Goal: Task Accomplishment & Management: Manage account settings

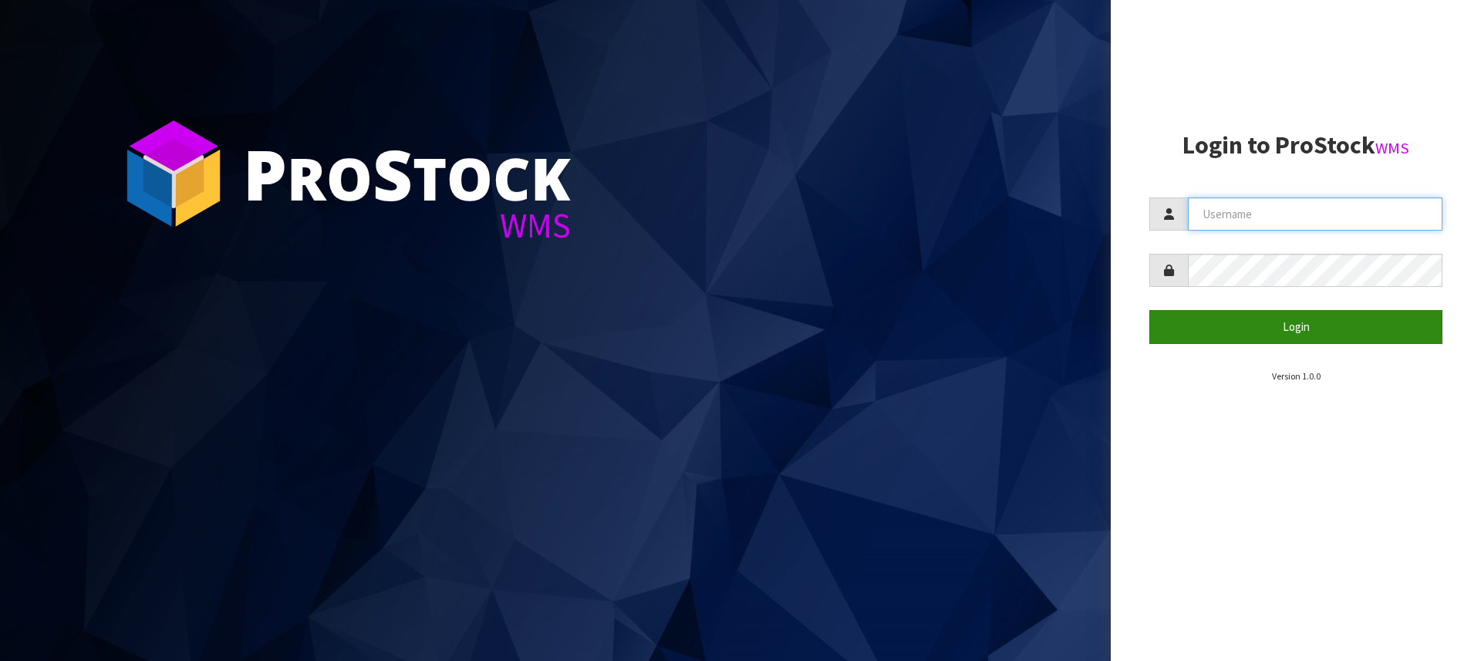
type input "[PERSON_NAME][EMAIL_ADDRESS][DOMAIN_NAME]"
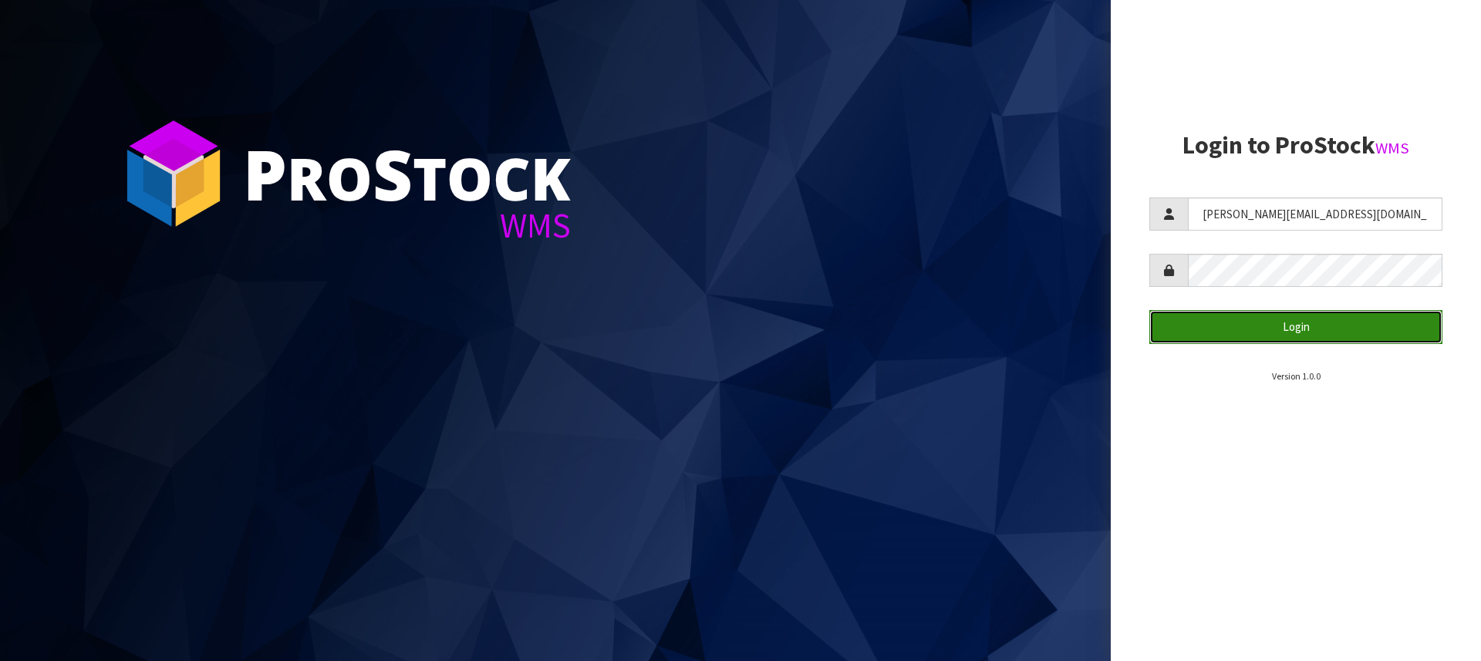
click at [1337, 338] on button "Login" at bounding box center [1296, 326] width 293 height 33
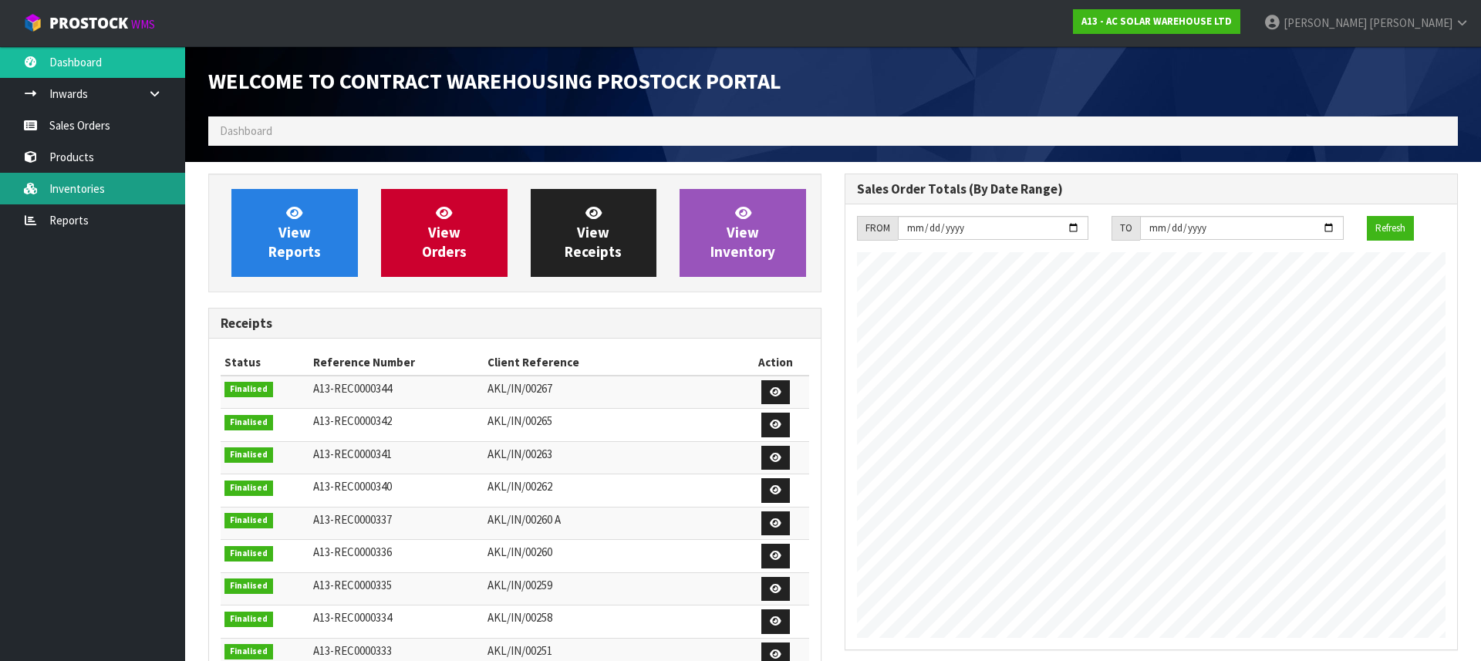
scroll to position [922, 637]
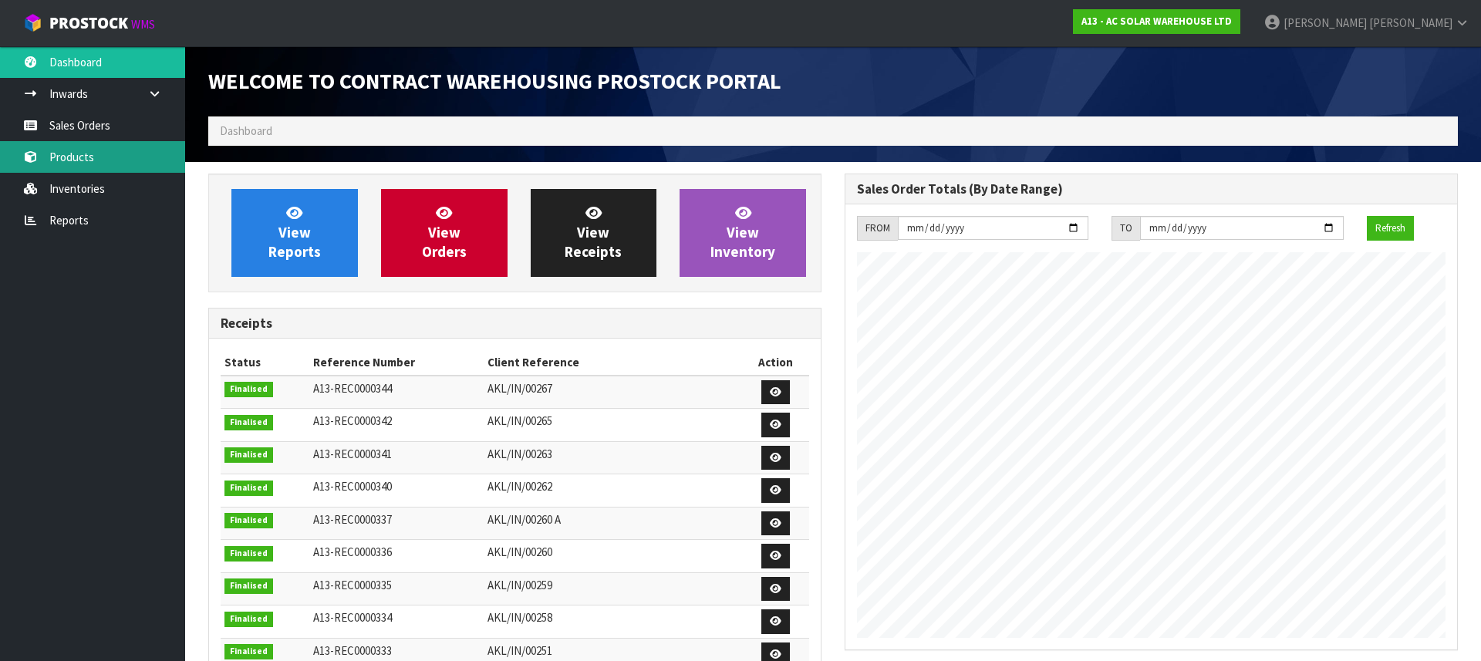
click at [87, 141] on link "Products" at bounding box center [92, 157] width 185 height 32
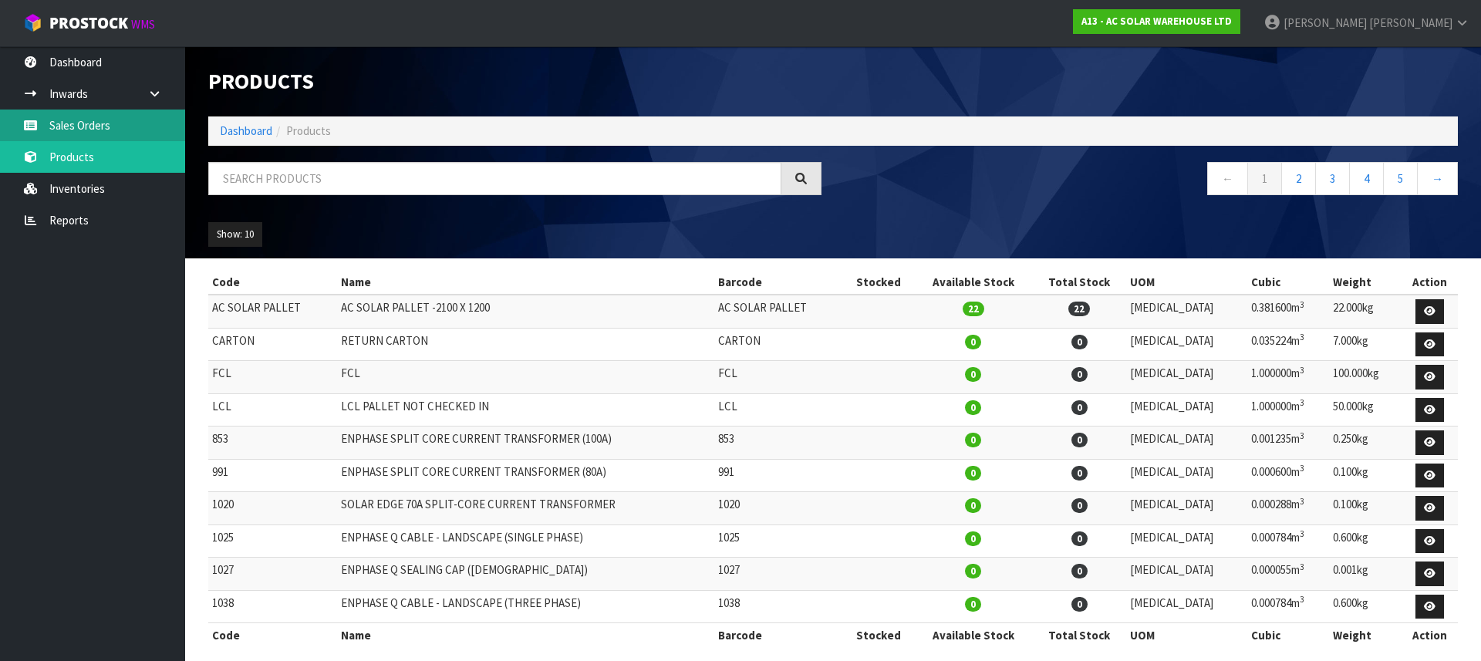
click at [83, 127] on link "Sales Orders" at bounding box center [92, 126] width 185 height 32
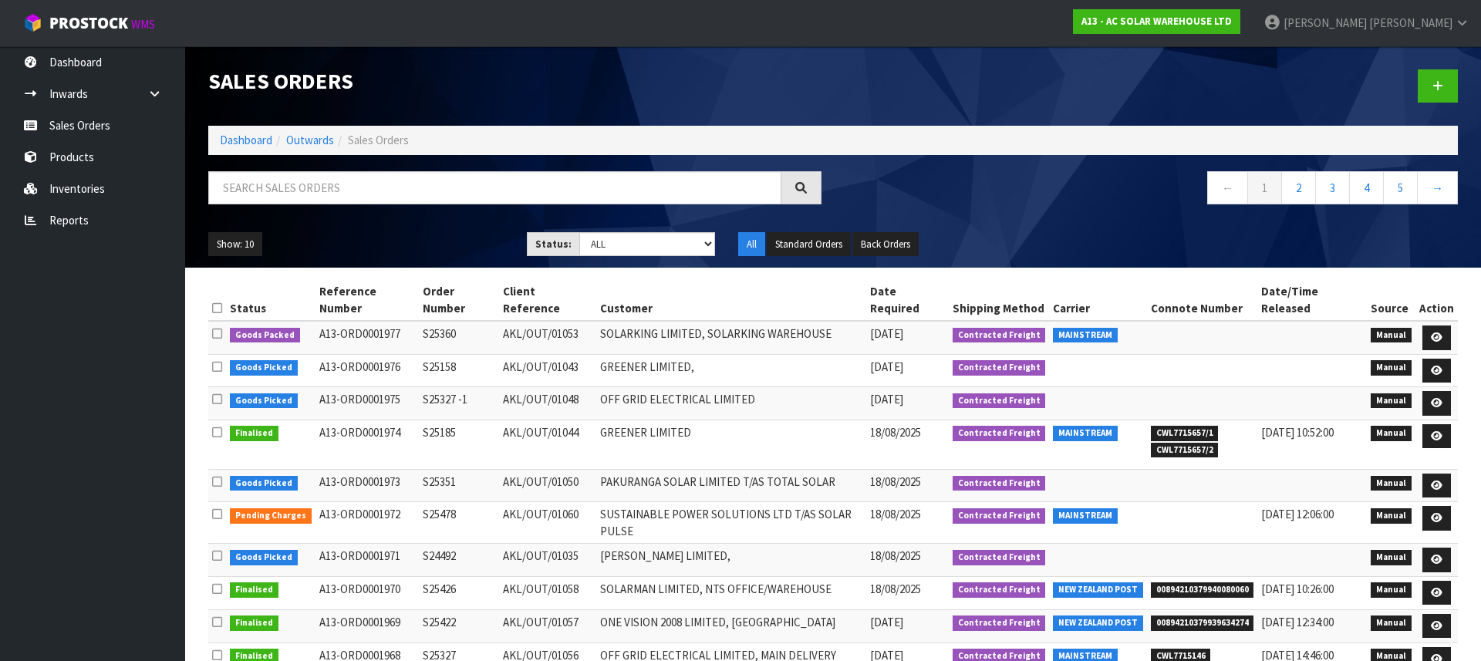
drag, startPoint x: 1208, startPoint y: 488, endPoint x: 607, endPoint y: 14, distance: 765.2
click at [1207, 502] on td at bounding box center [1202, 523] width 111 height 42
